Goal: Information Seeking & Learning: Check status

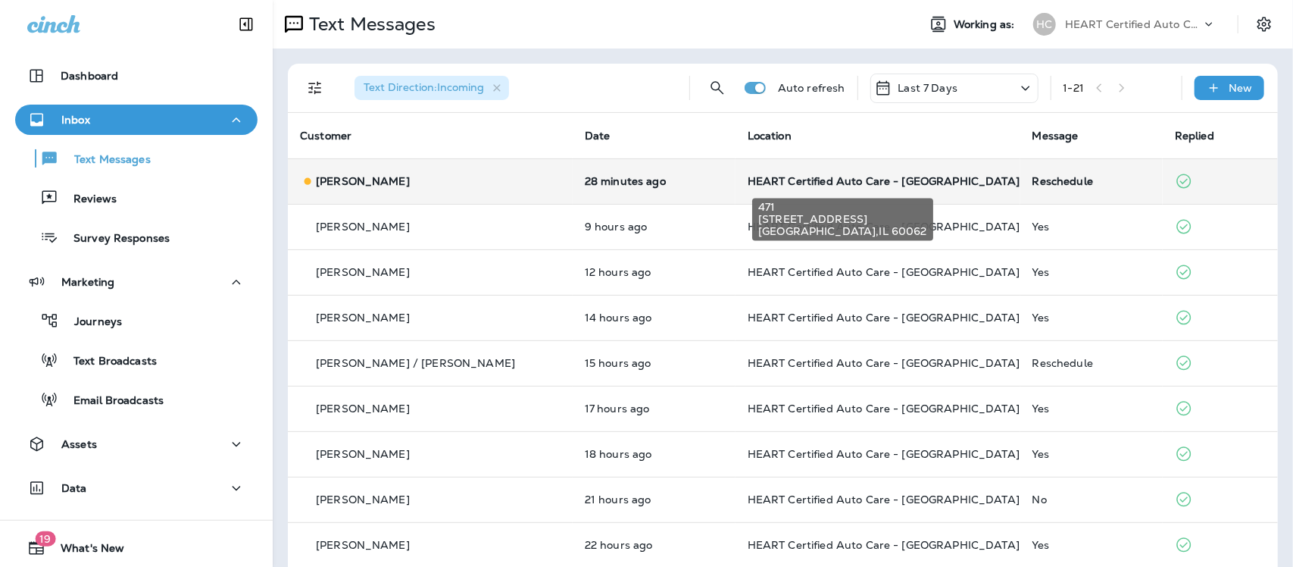
click at [853, 177] on span "HEART Certified Auto Care - [GEOGRAPHIC_DATA]" at bounding box center [884, 181] width 272 height 14
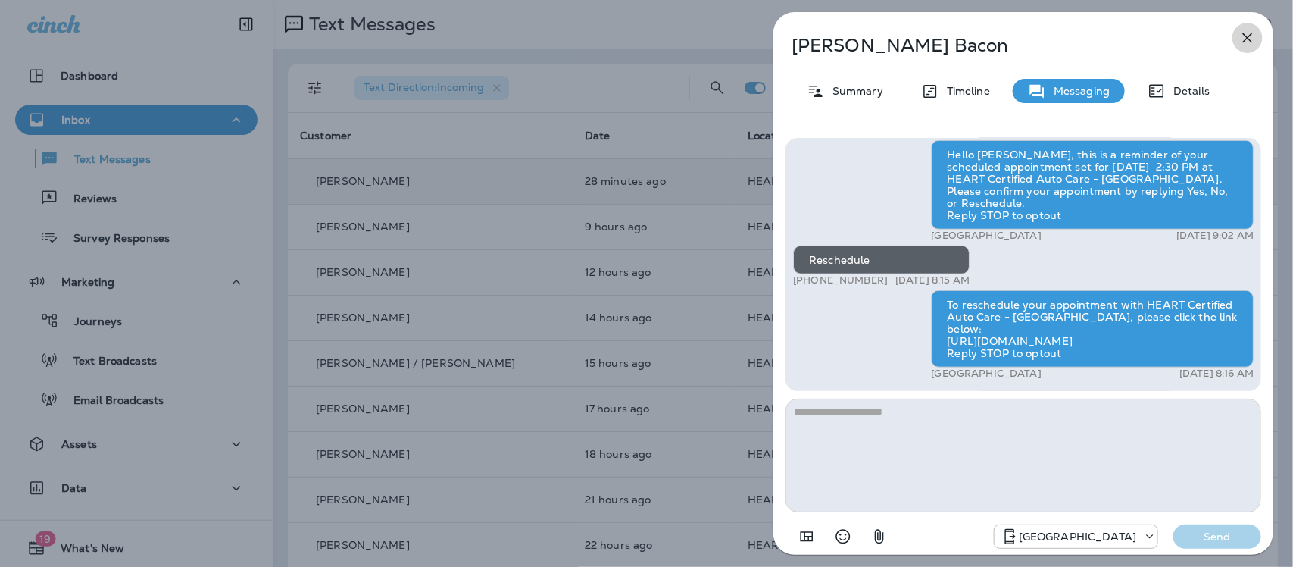
click at [1247, 27] on button "button" at bounding box center [1248, 38] width 30 height 30
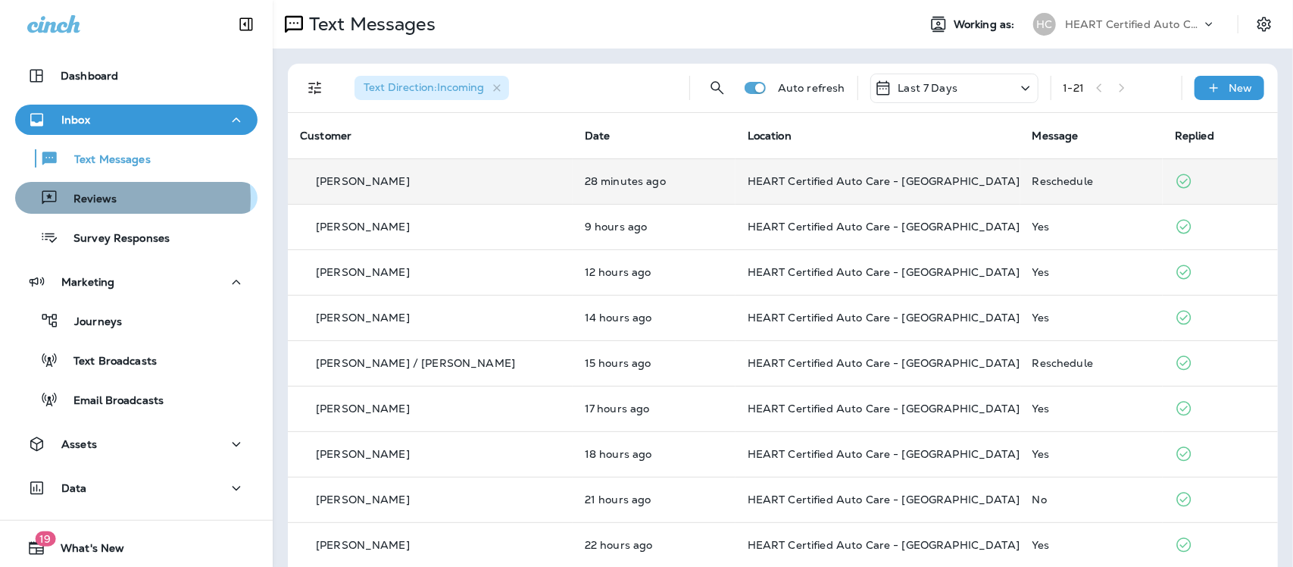
click at [118, 198] on div "Reviews" at bounding box center [136, 197] width 230 height 23
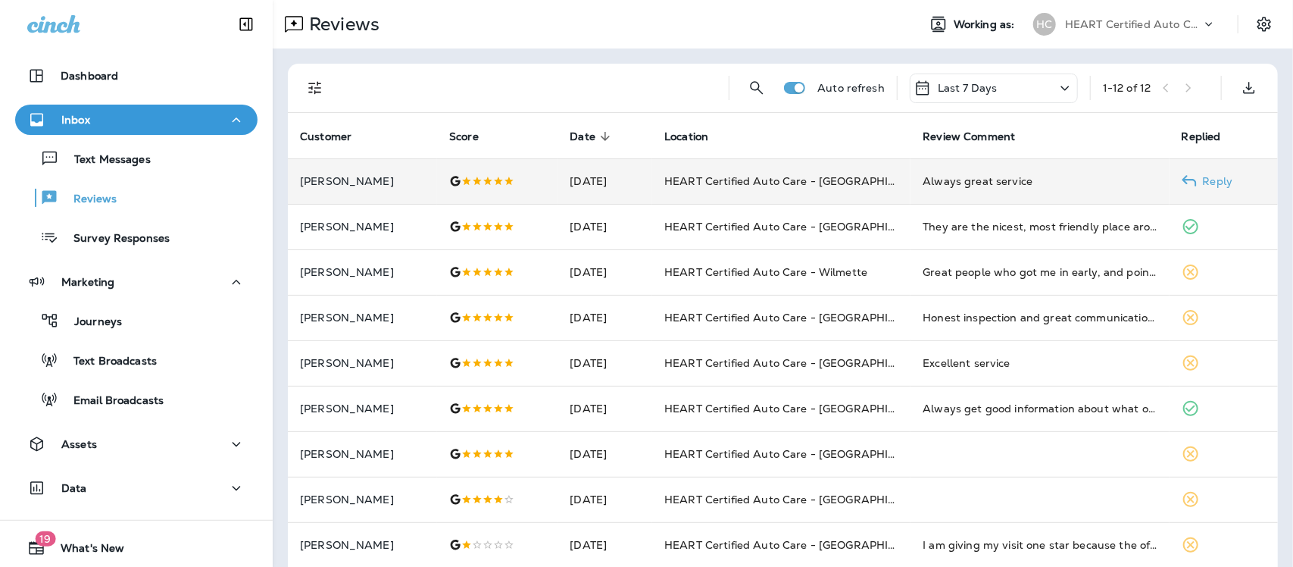
click at [967, 177] on div "Always great service" at bounding box center [1040, 180] width 234 height 15
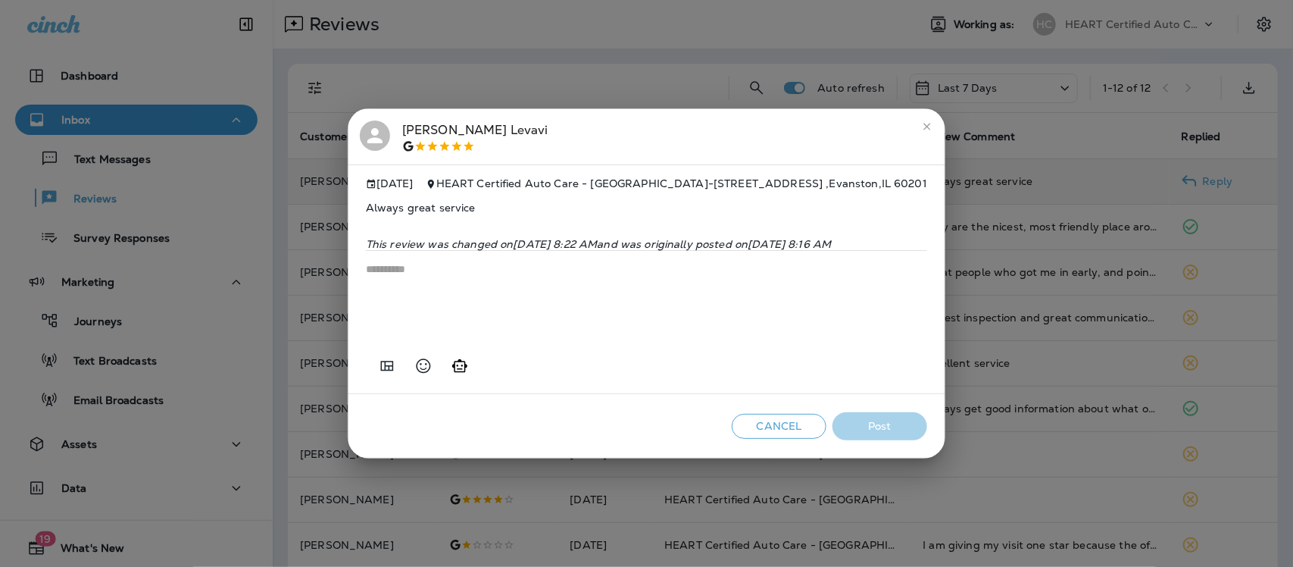
click at [933, 120] on icon "close" at bounding box center [927, 126] width 12 height 12
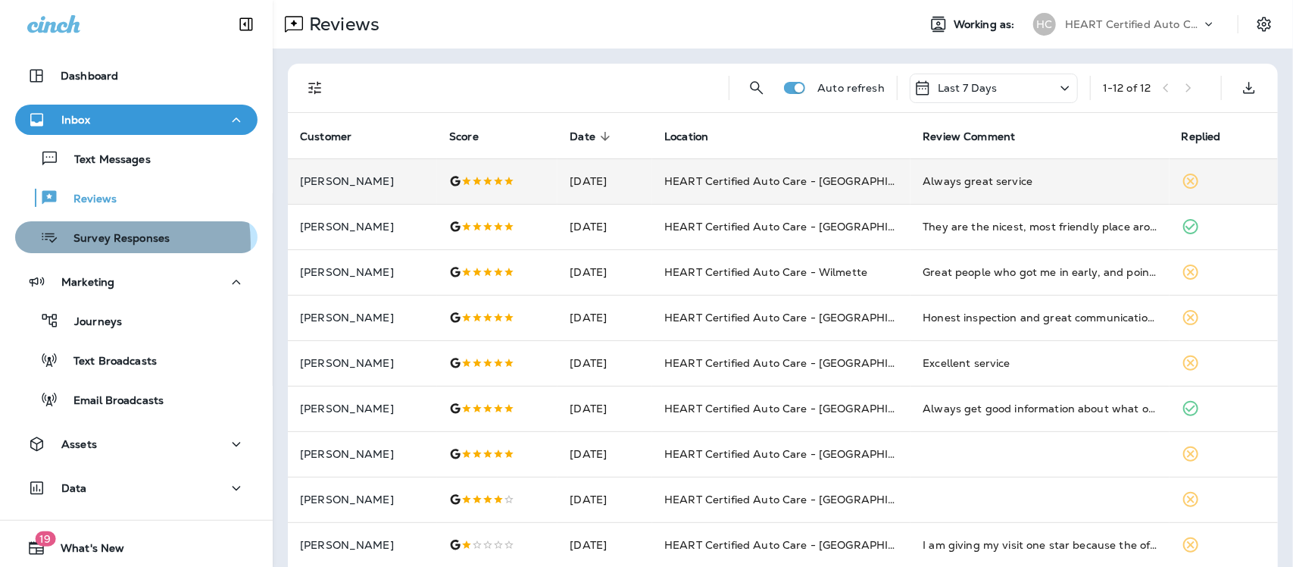
click at [105, 244] on p "Survey Responses" at bounding box center [113, 239] width 111 height 14
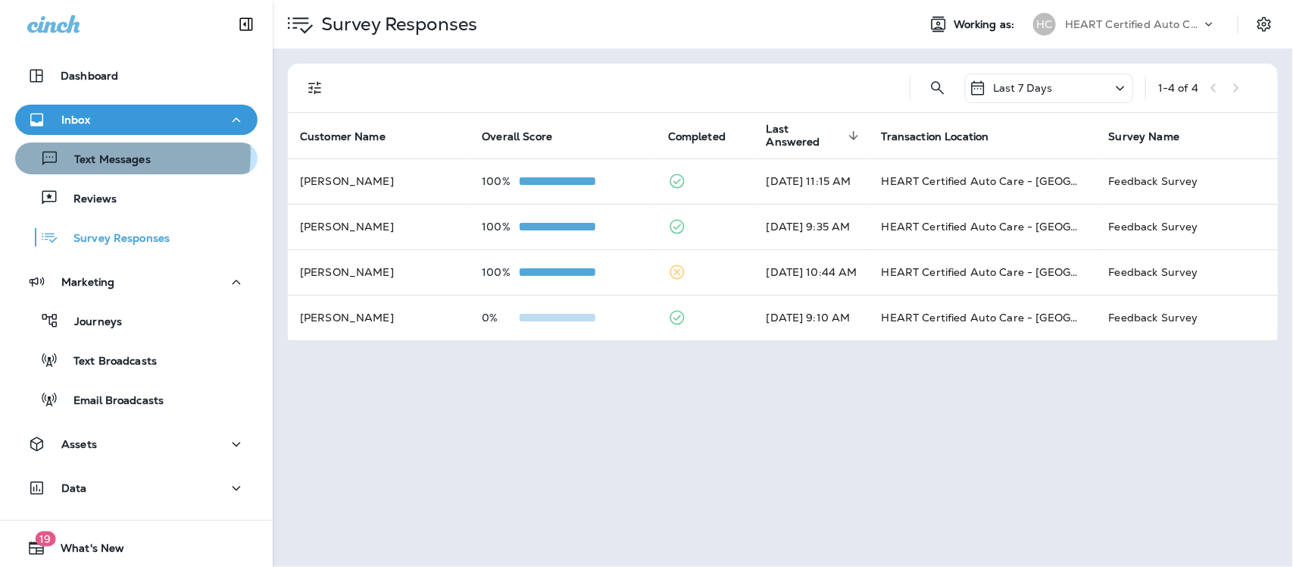
click at [127, 154] on p "Text Messages" at bounding box center [105, 160] width 92 height 14
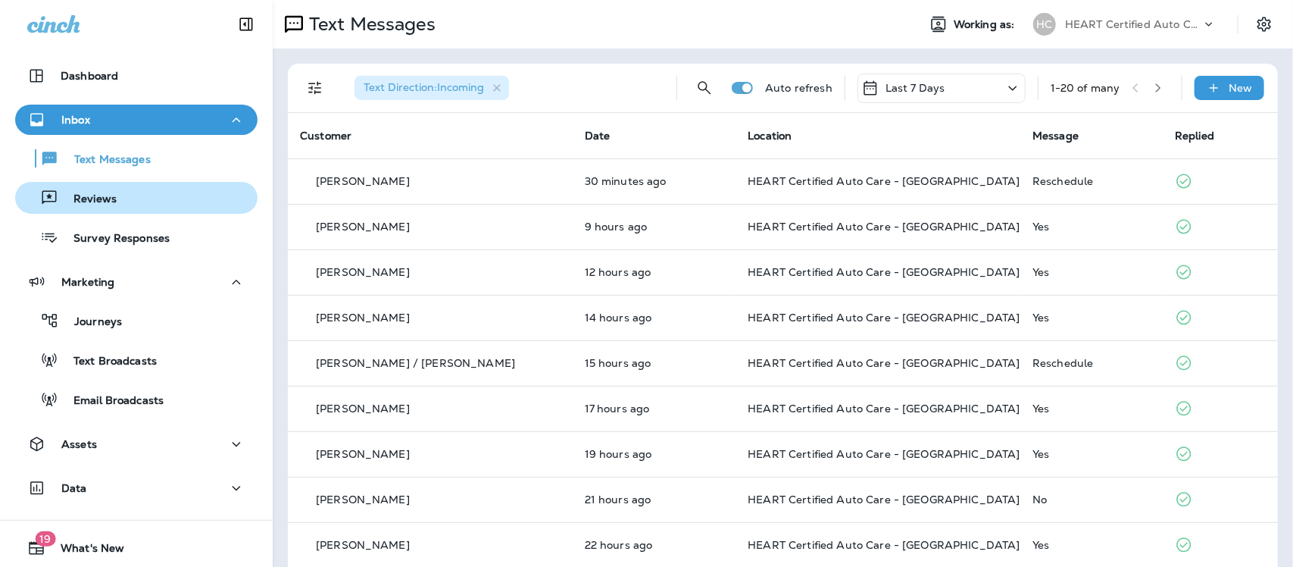
click at [64, 198] on p "Reviews" at bounding box center [87, 199] width 58 height 14
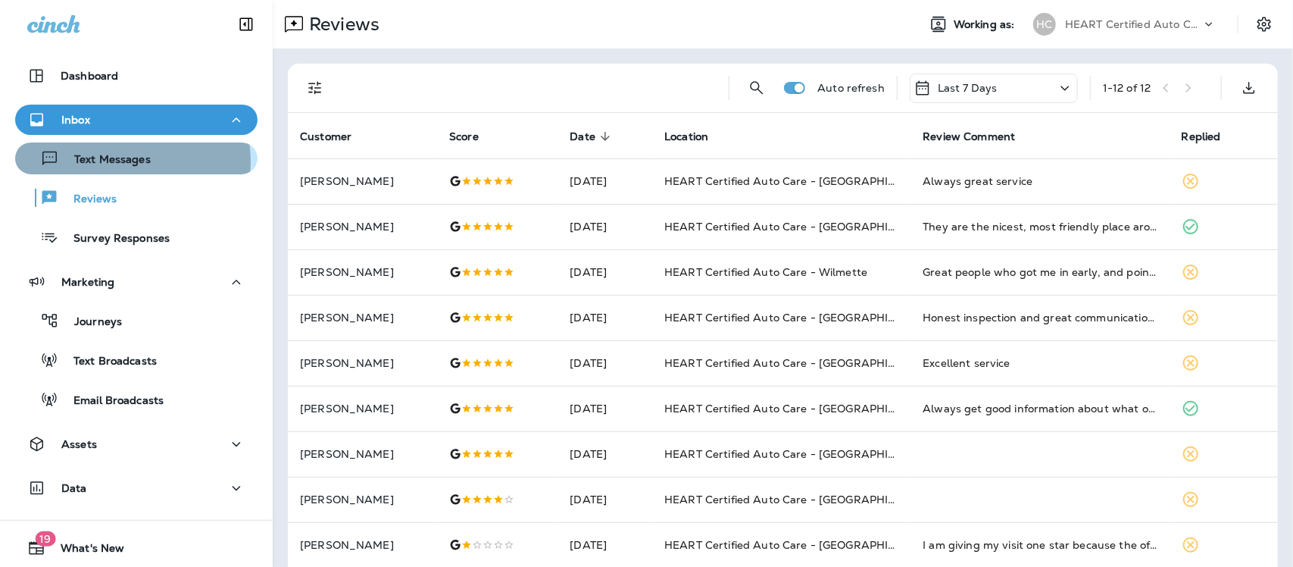
click at [121, 161] on p "Text Messages" at bounding box center [105, 160] width 92 height 14
